Goal: Task Accomplishment & Management: Use online tool/utility

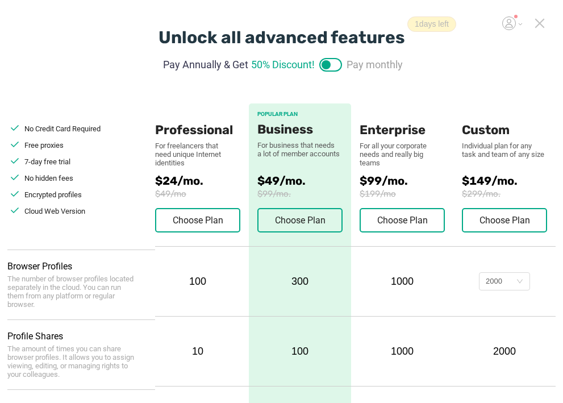
click at [538, 22] on icon at bounding box center [540, 23] width 8 height 8
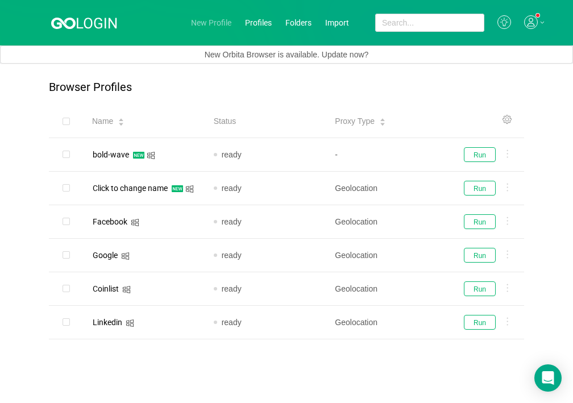
click at [206, 20] on link "New Profile" at bounding box center [211, 22] width 40 height 9
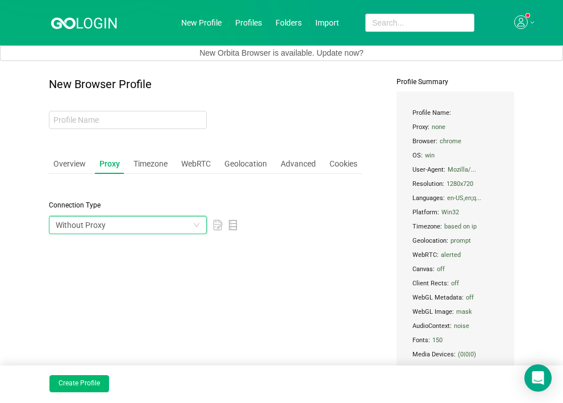
click at [146, 221] on div "Without Proxy" at bounding box center [124, 225] width 137 height 17
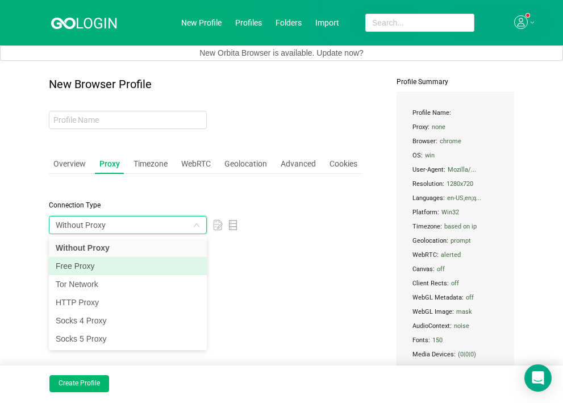
click at [130, 262] on li "Free Proxy" at bounding box center [128, 266] width 158 height 18
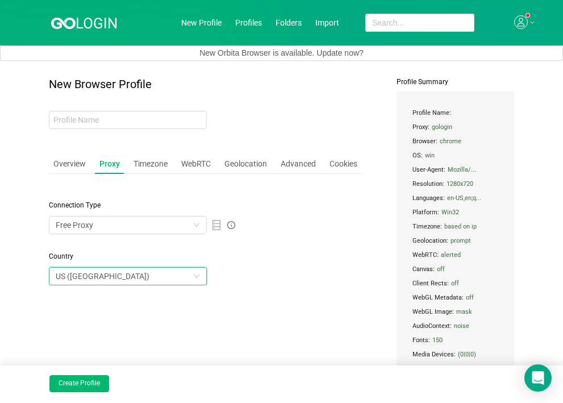
click at [130, 281] on div "US ([GEOGRAPHIC_DATA])" at bounding box center [124, 276] width 137 height 17
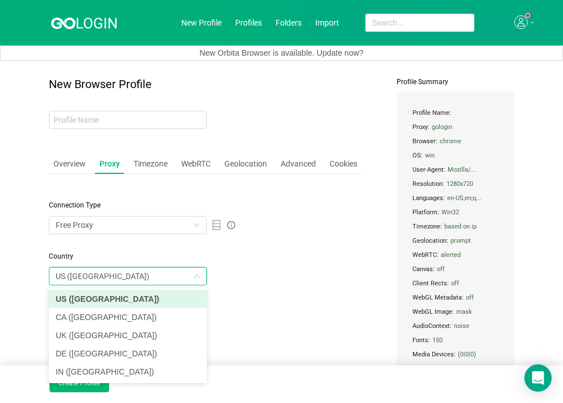
click at [132, 297] on li "US ([GEOGRAPHIC_DATA])" at bounding box center [128, 299] width 158 height 18
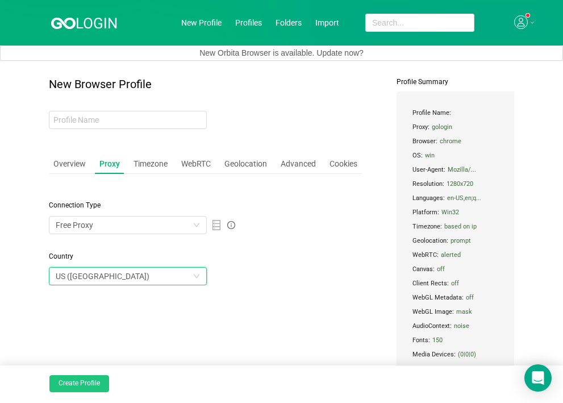
click at [86, 383] on button "Create Profile" at bounding box center [79, 383] width 60 height 17
type input "quiet-field"
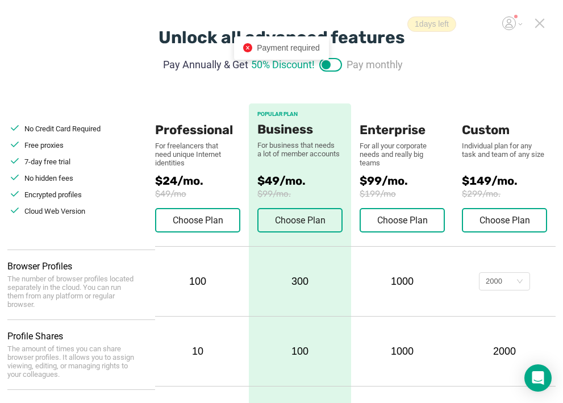
click at [517, 18] on sup at bounding box center [516, 16] width 3 height 3
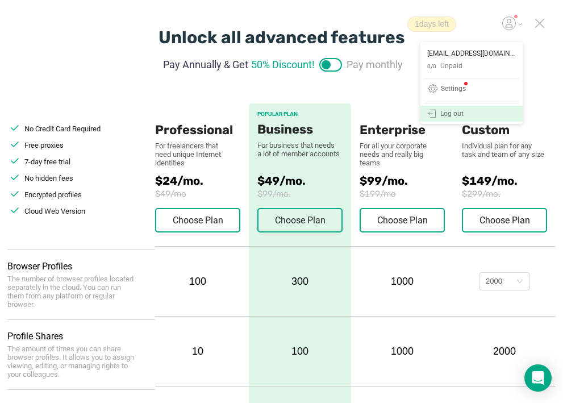
click at [460, 114] on div "Log out" at bounding box center [452, 114] width 23 height 9
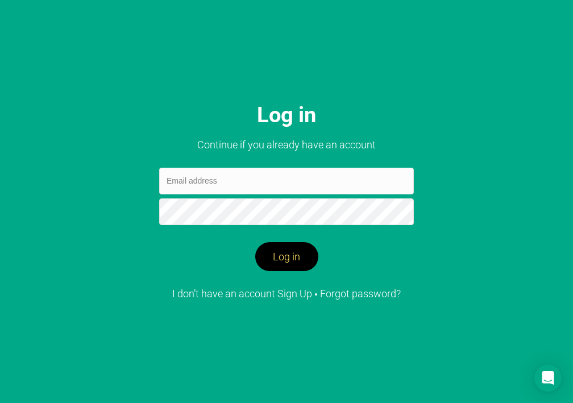
click at [295, 261] on button "Log in" at bounding box center [286, 257] width 63 height 30
paste input "gfgter3r34r3efe@dsddfg.colg"
type input "gfgter3r34r3efe@dsddfg.colg"
click at [277, 251] on button "Log in" at bounding box center [286, 257] width 63 height 30
